Goal: Transaction & Acquisition: Purchase product/service

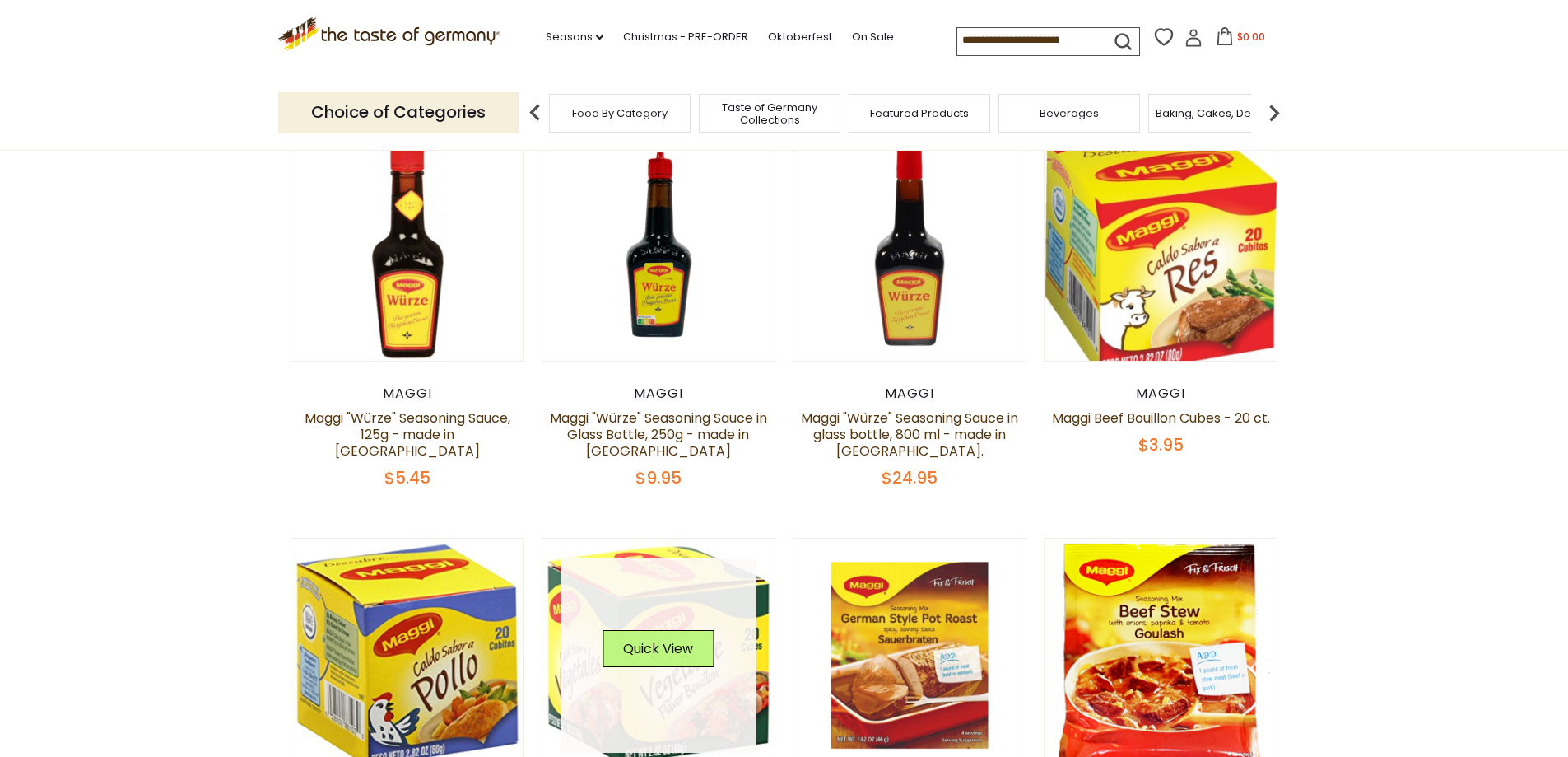
scroll to position [82, 0]
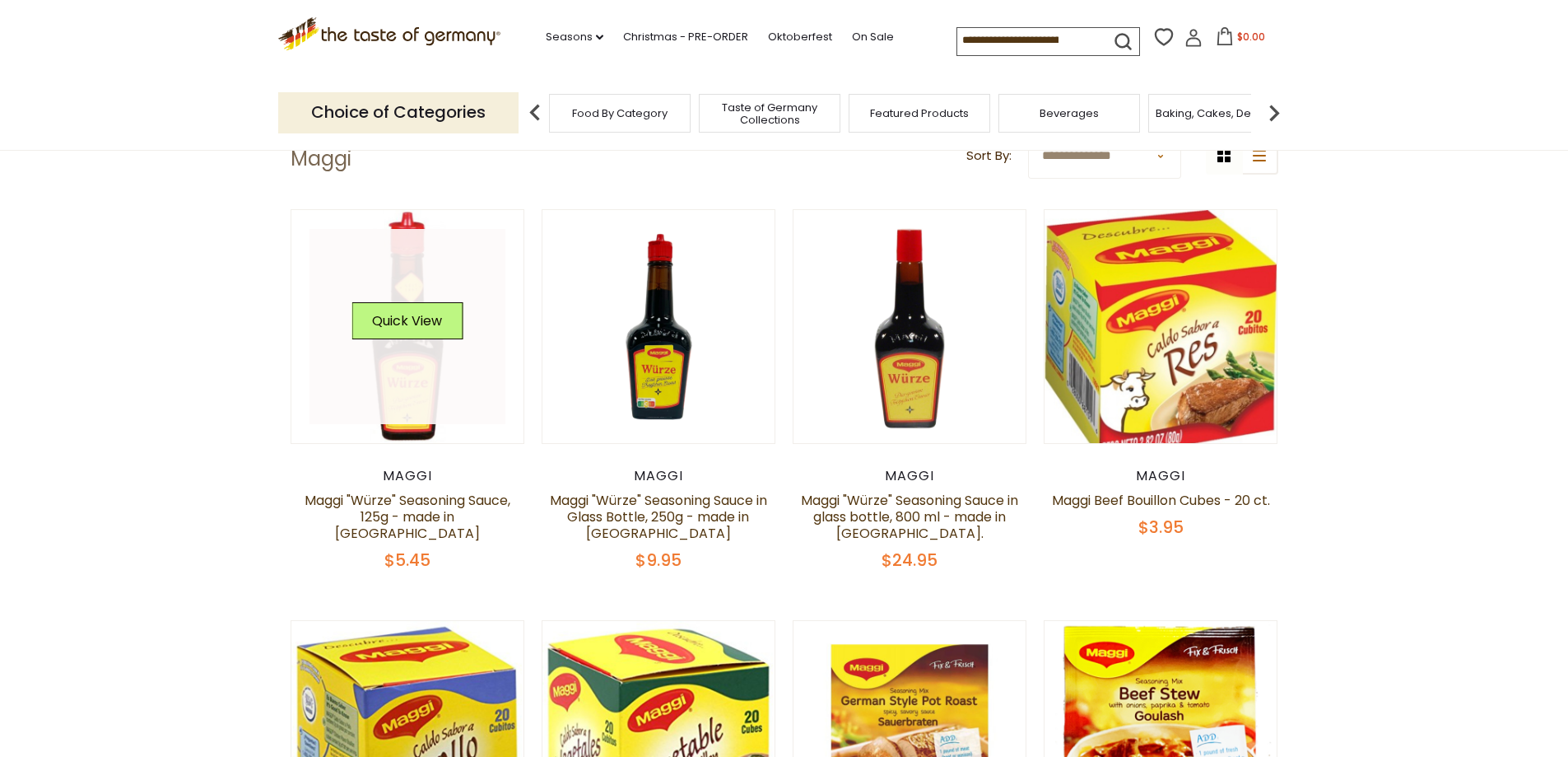
click at [464, 389] on link at bounding box center [407, 326] width 196 height 196
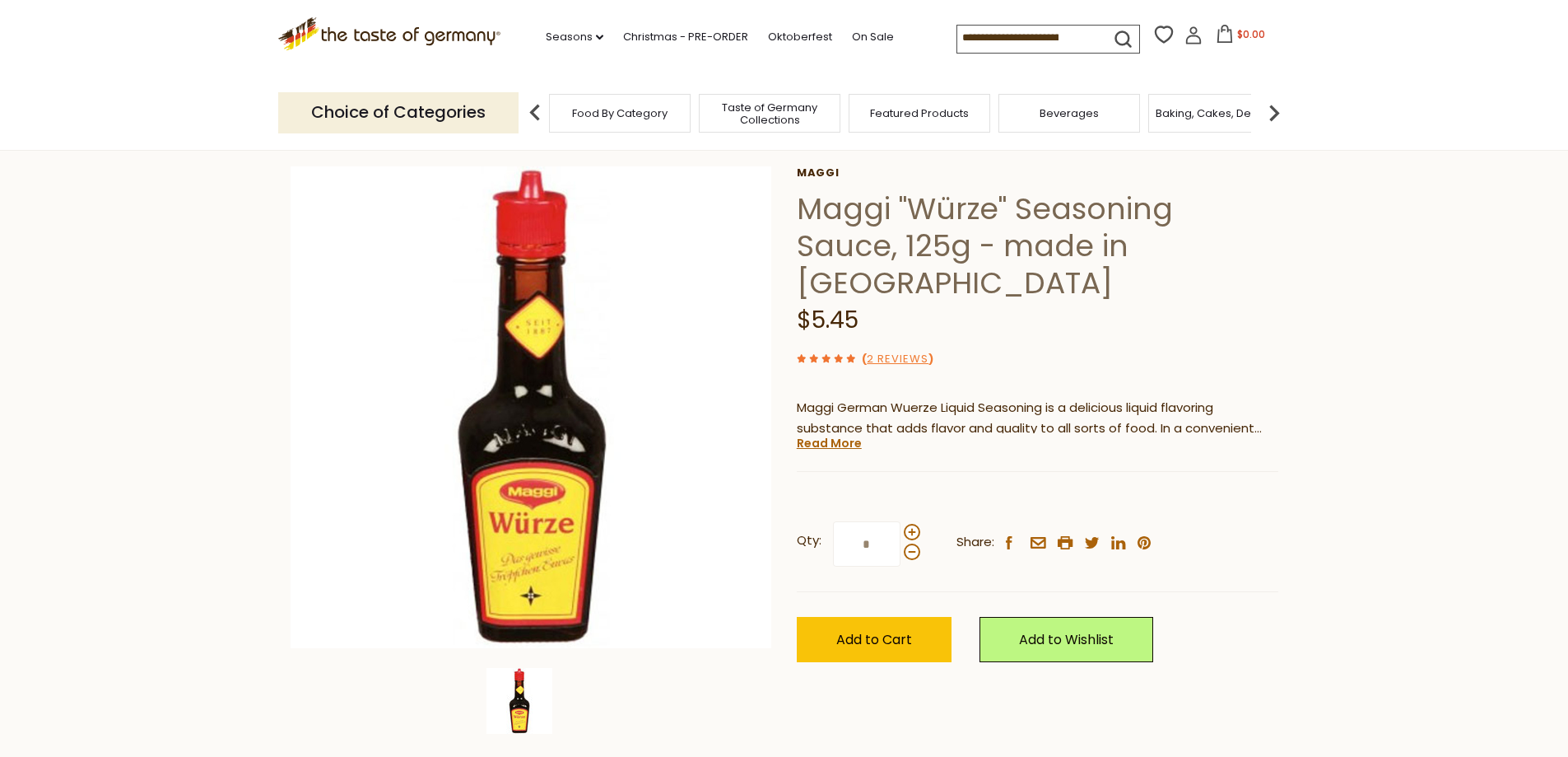
scroll to position [82, 0]
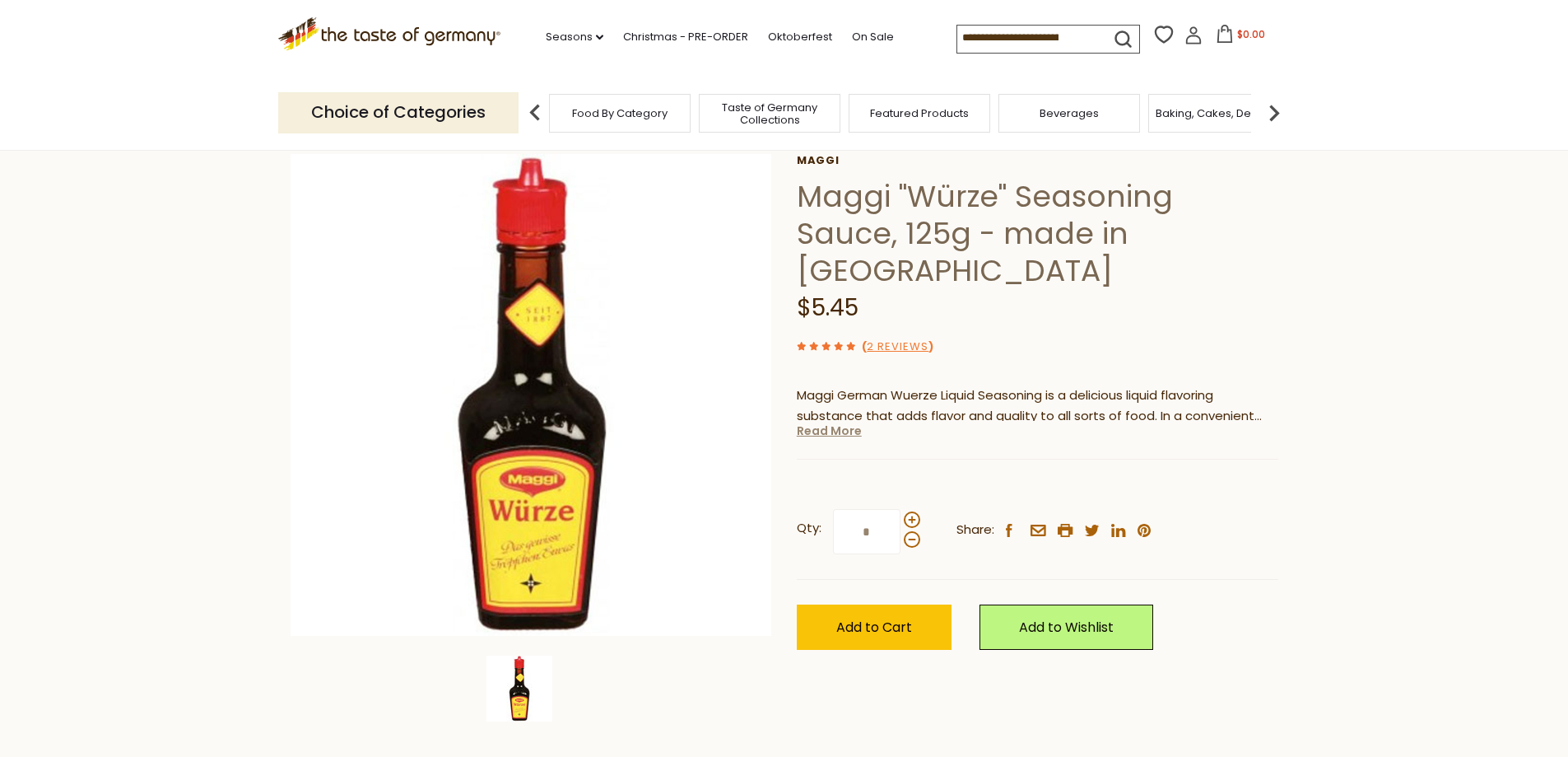
click at [832, 423] on link "Read More" at bounding box center [830, 431] width 65 height 17
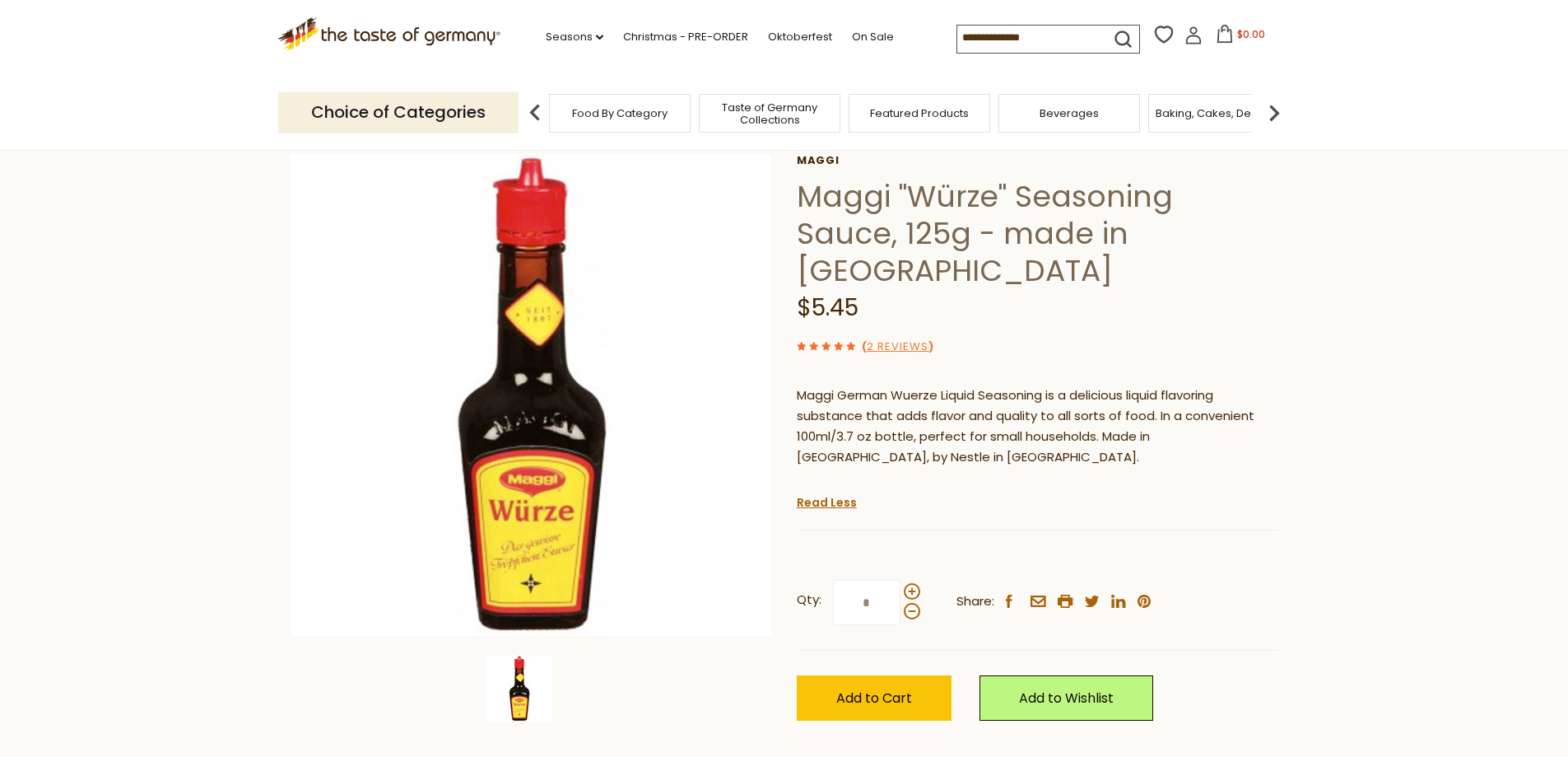
click at [1172, 448] on div "Maggi German Wuerze Liquid Seasoning is a delicious liquid flavoring substance …" at bounding box center [1037, 432] width 481 height 119
click at [1109, 433] on div "Maggi German Wuerze Liquid Seasoning is a delicious liquid flavoring substance …" at bounding box center [1037, 432] width 481 height 119
